Goal: Find specific page/section: Find specific page/section

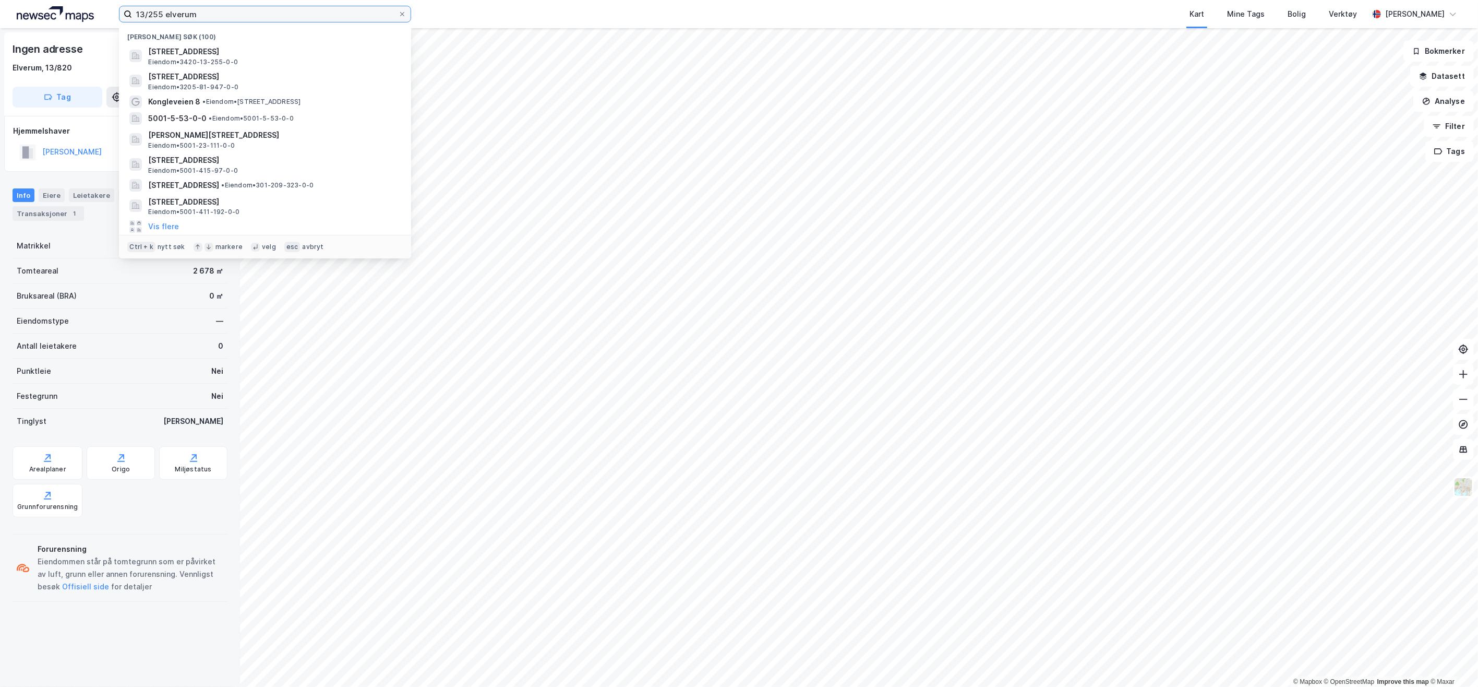
drag, startPoint x: 212, startPoint y: 14, endPoint x: 97, endPoint y: 13, distance: 115.3
click at [97, 13] on div "13/255 elverum Nylige søk (100) [STREET_ADDRESS] Eiendom • 3420-13-255-0-0 [STR…" at bounding box center [739, 14] width 1478 height 28
type input "3"
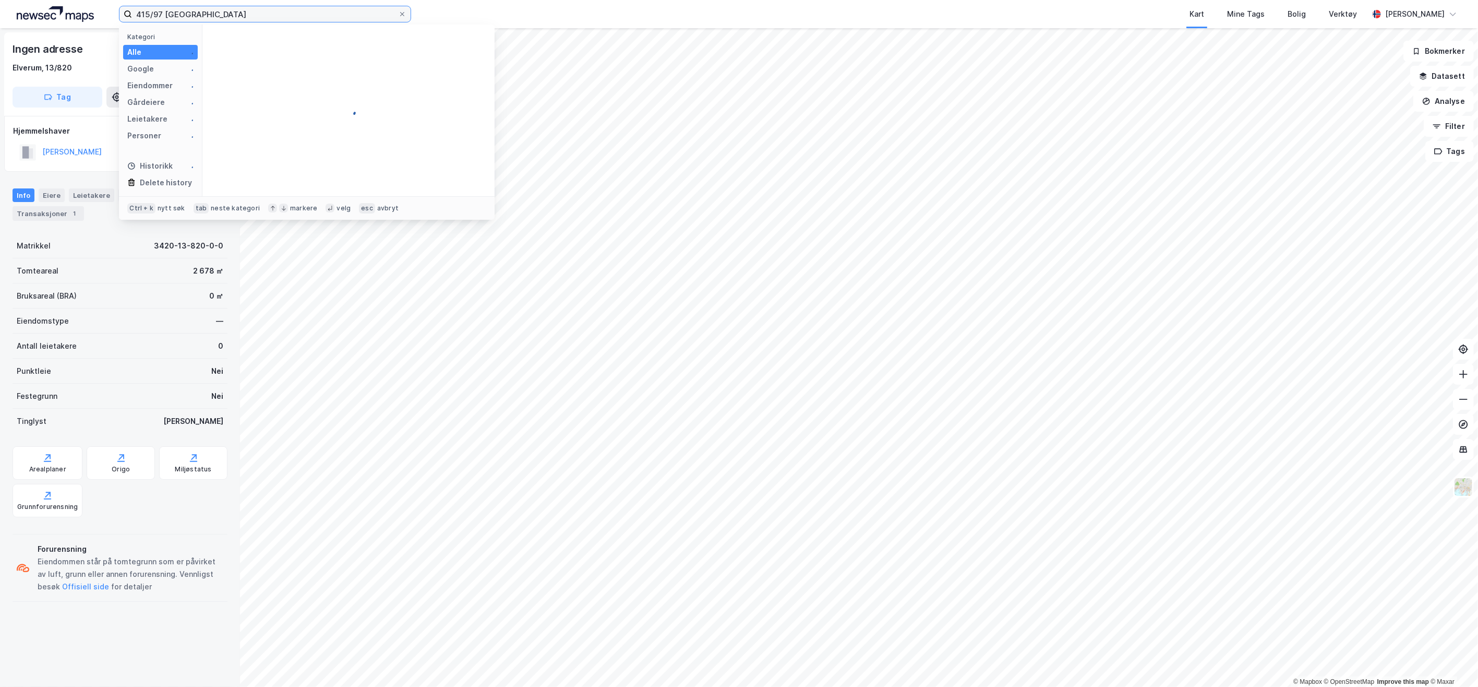
type input "415/97 [GEOGRAPHIC_DATA]"
click at [272, 59] on span "Eiendom • 5001-415-97-0-0" at bounding box center [277, 62] width 90 height 8
